Goal: Information Seeking & Learning: Compare options

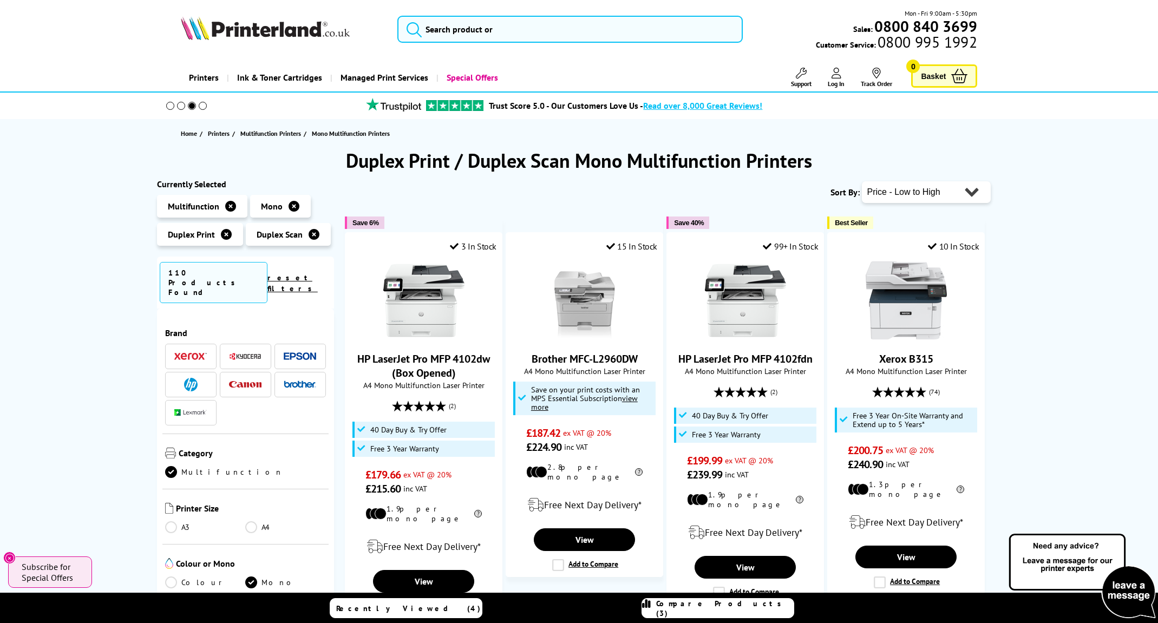
select select "Popularity"
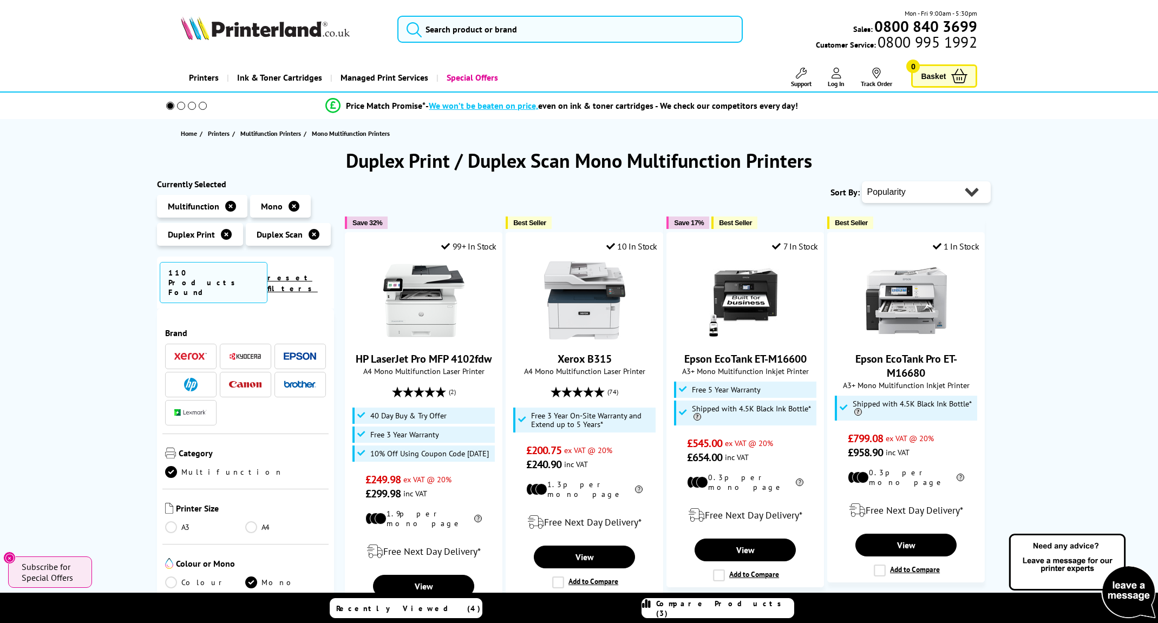
select select "Running Costs"
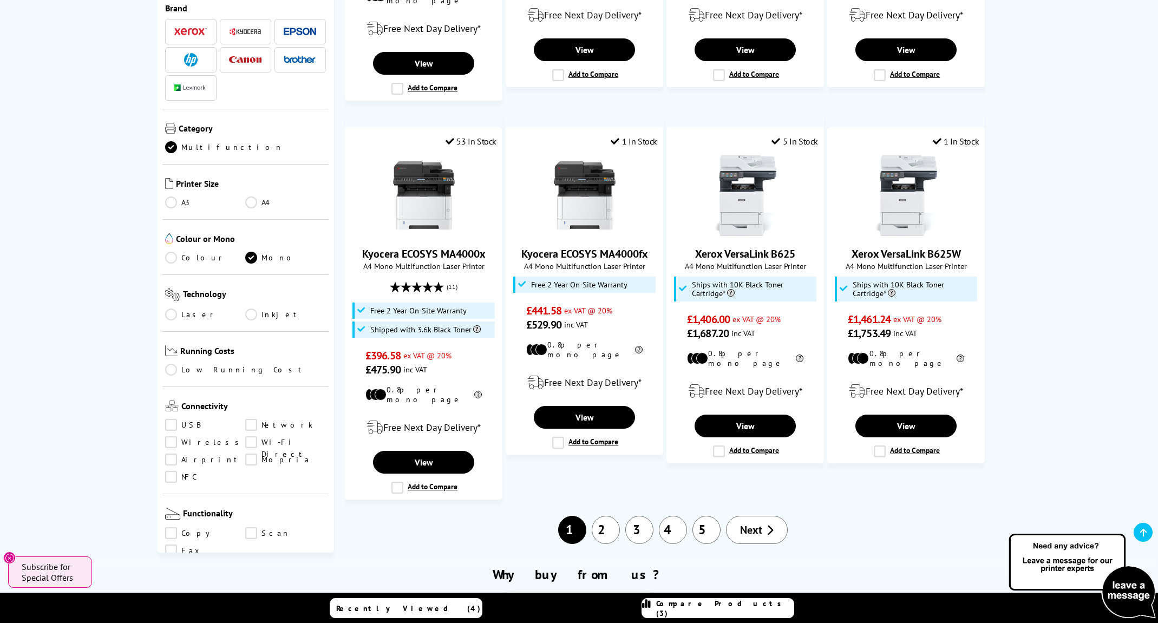
scroll to position [610, 0]
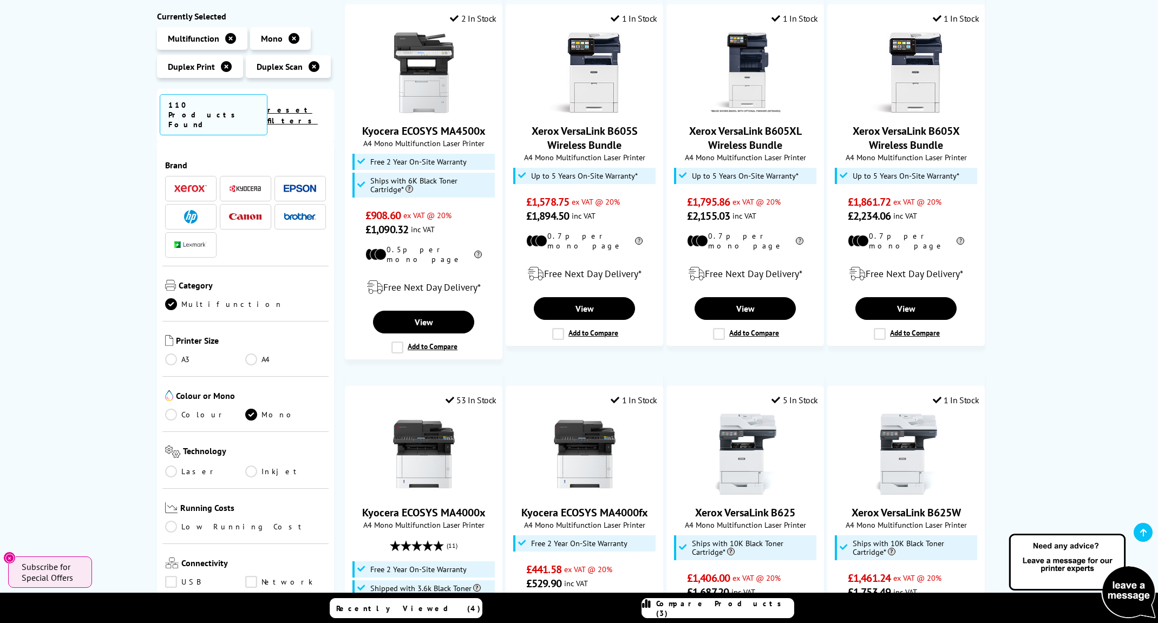
click at [171, 409] on link "Colour" at bounding box center [205, 415] width 81 height 12
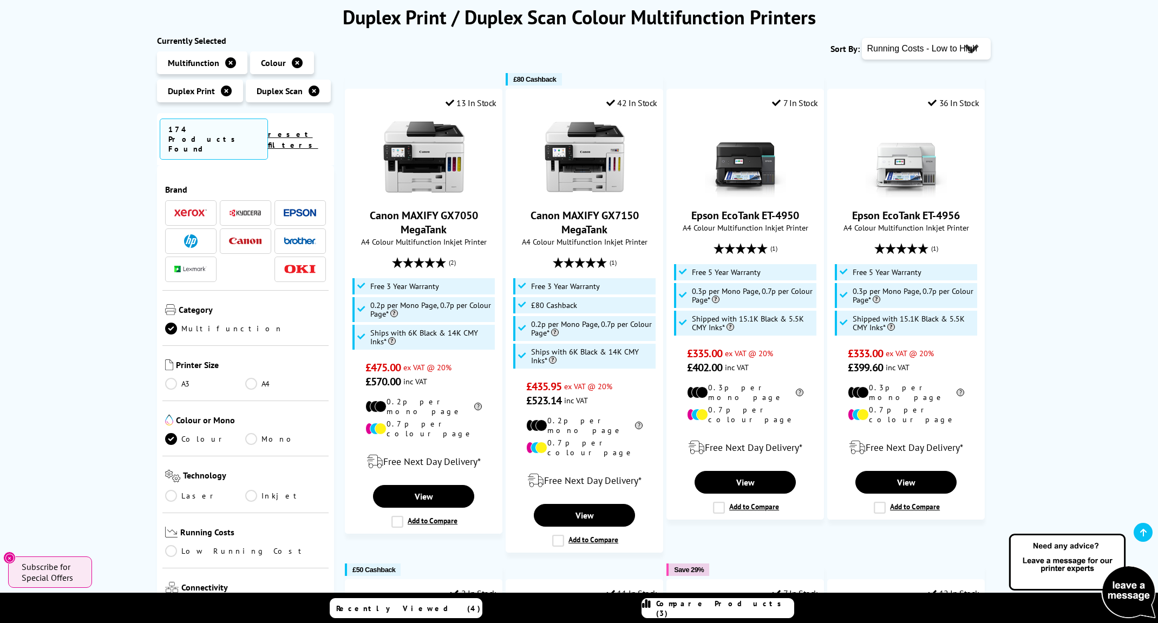
scroll to position [102, 0]
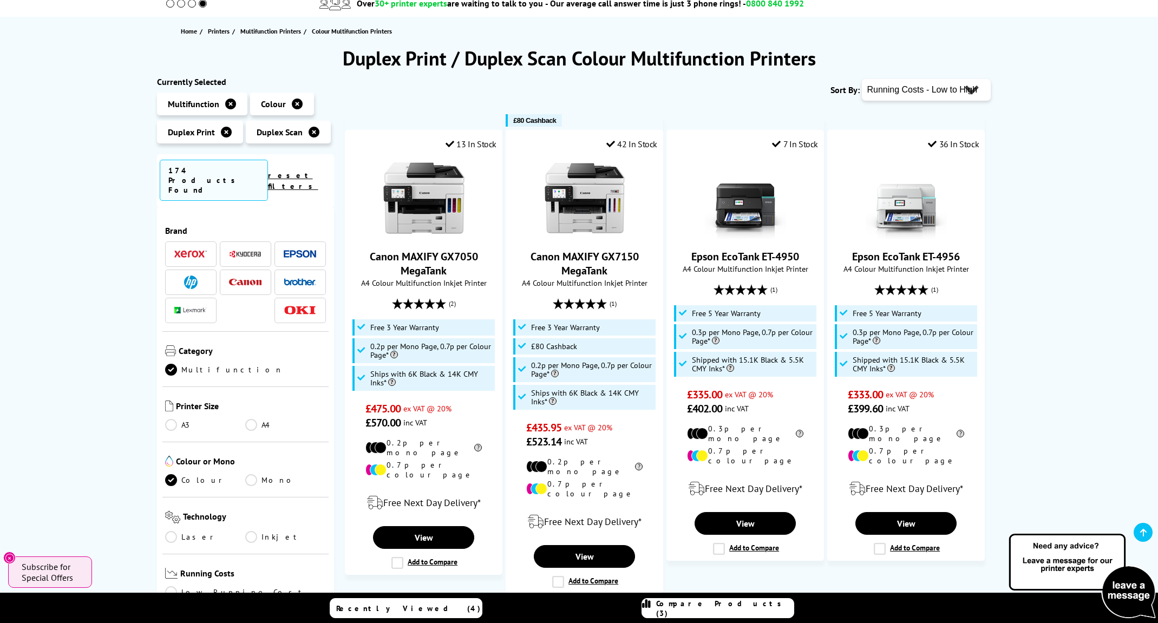
select select "Price Ascending"
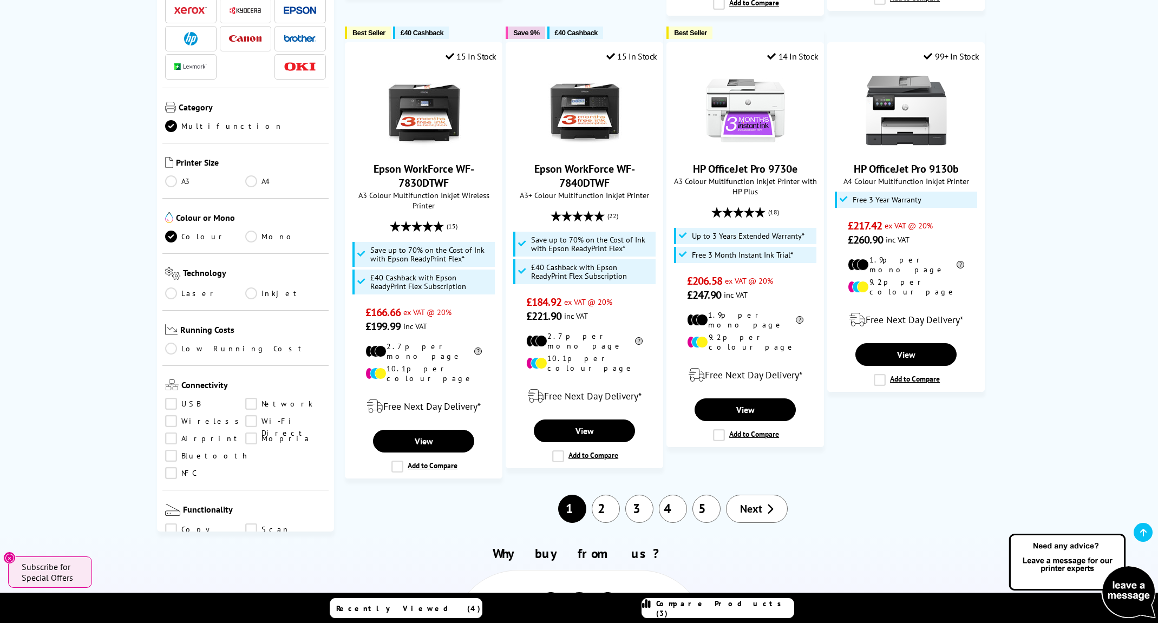
scroll to position [1176, 0]
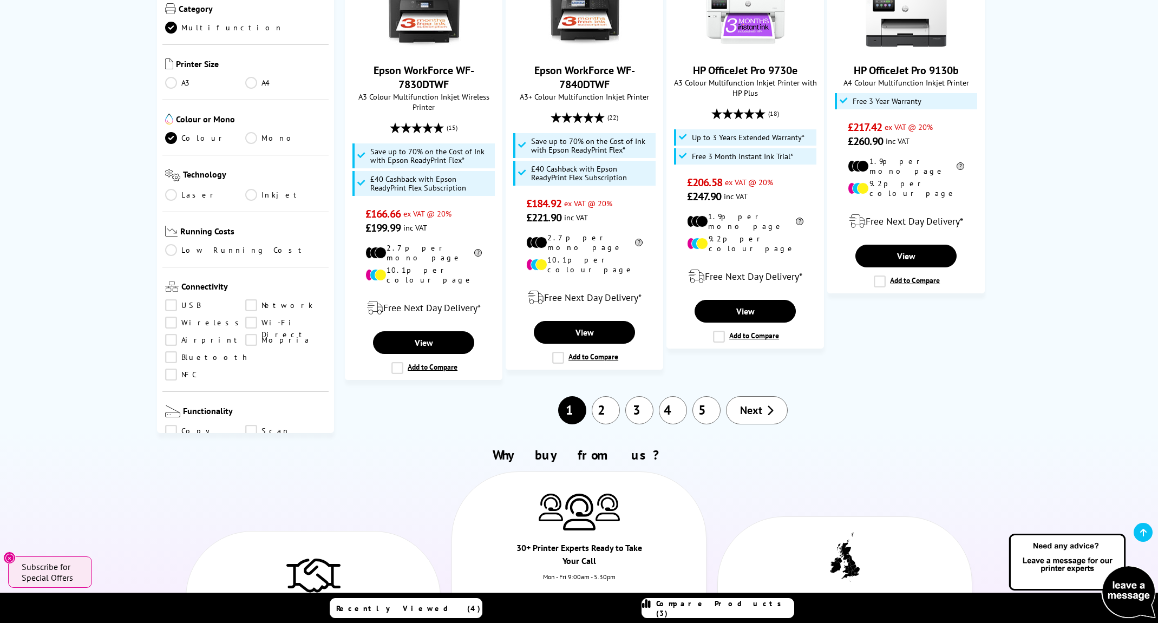
click at [770, 405] on icon at bounding box center [770, 410] width 7 height 11
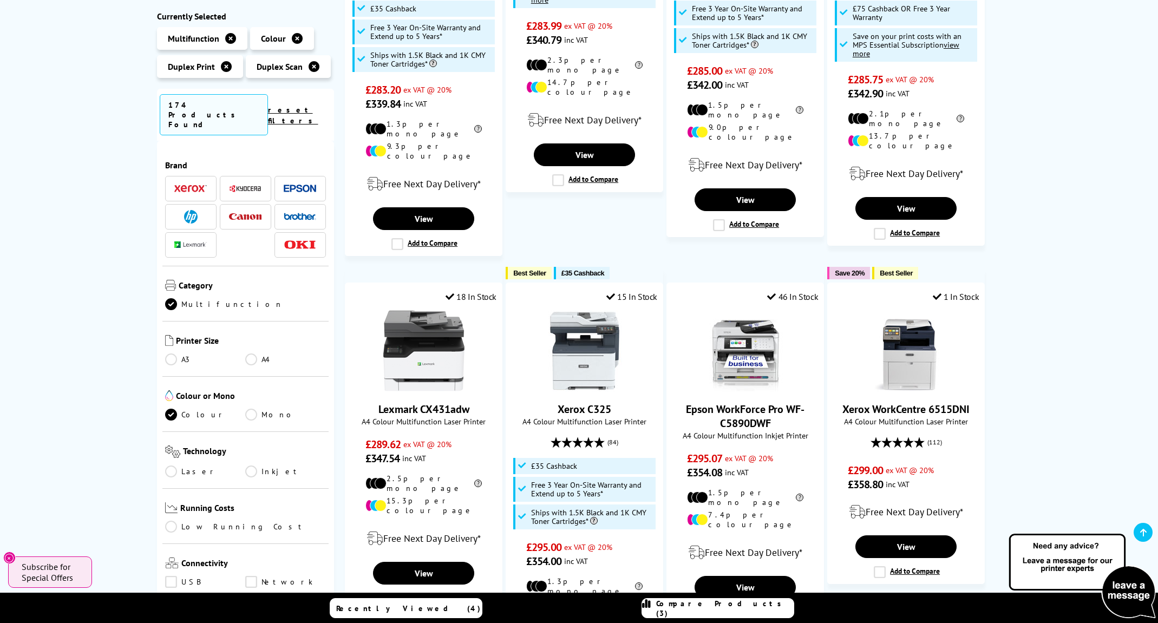
scroll to position [848, 0]
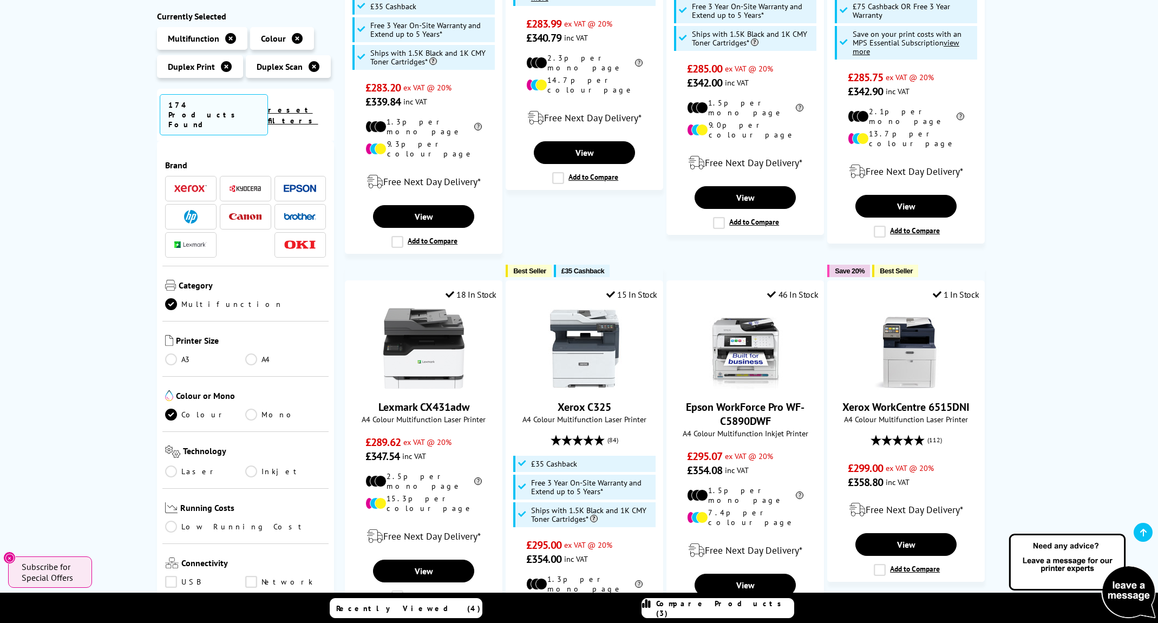
click at [171, 354] on link "A3" at bounding box center [205, 360] width 81 height 12
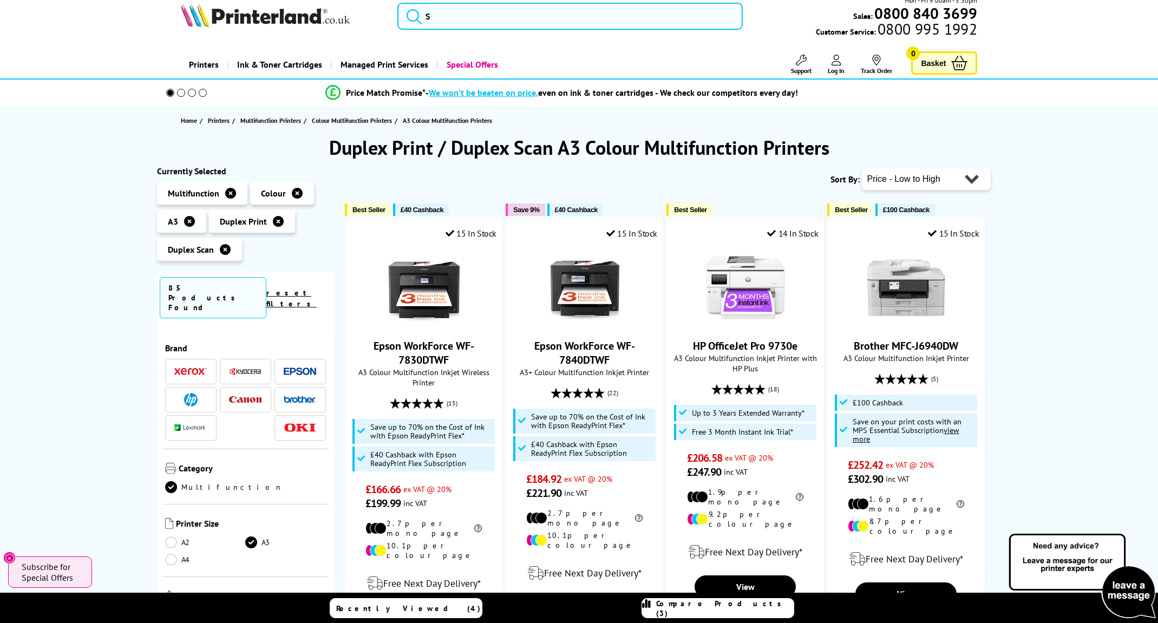
scroll to position [89, 0]
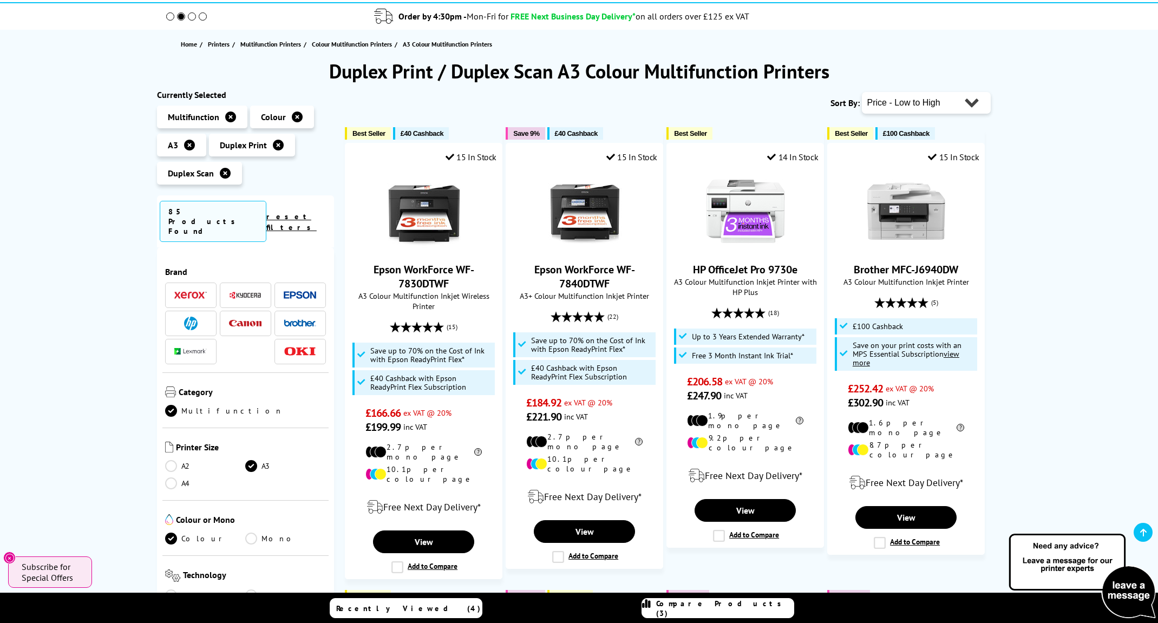
click at [198, 590] on link "Laser" at bounding box center [205, 596] width 81 height 12
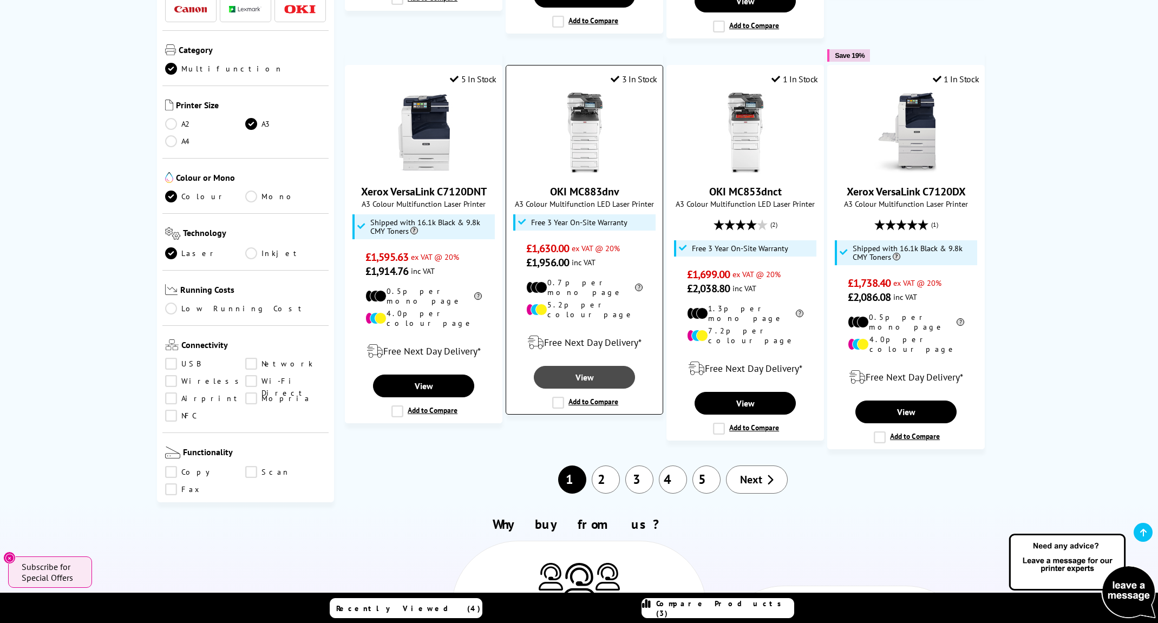
scroll to position [1148, 0]
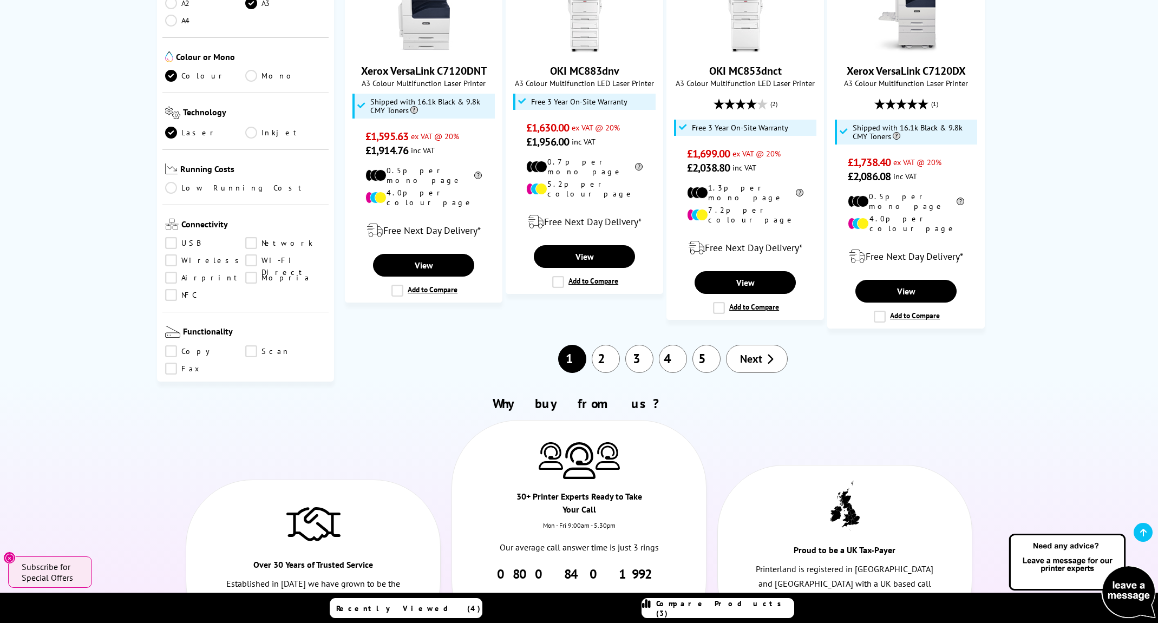
click at [251, 127] on link "Inkjet" at bounding box center [285, 133] width 81 height 12
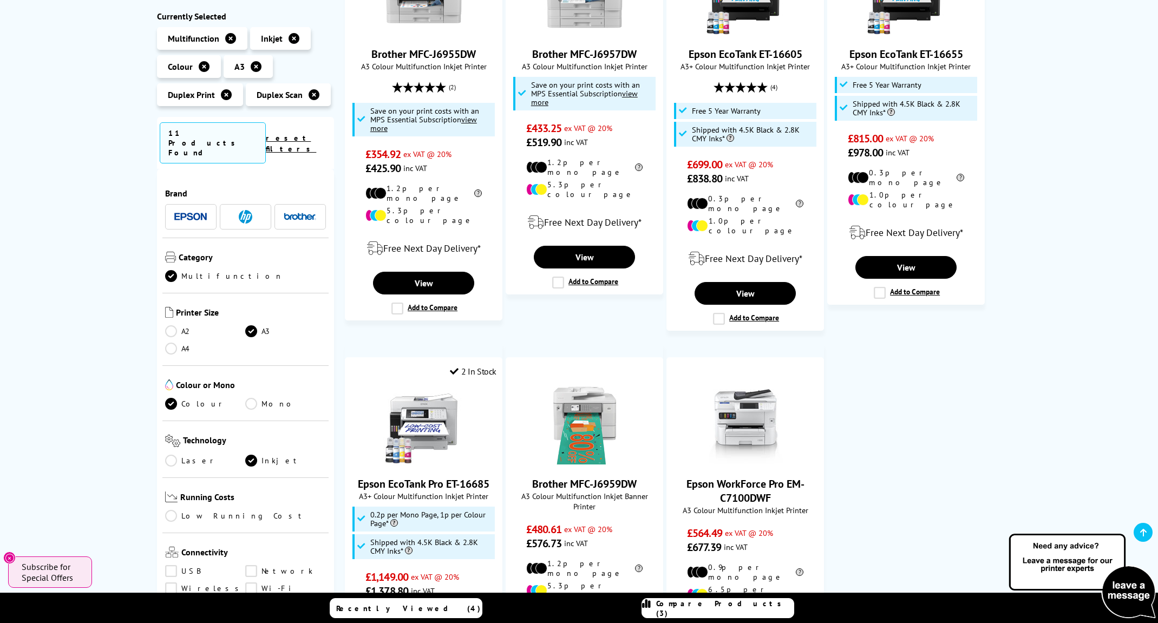
scroll to position [635, 0]
